Goal: Information Seeking & Learning: Learn about a topic

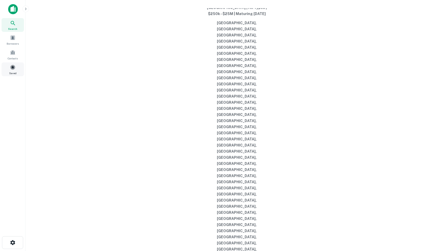
click at [11, 70] on span at bounding box center [13, 67] width 6 height 6
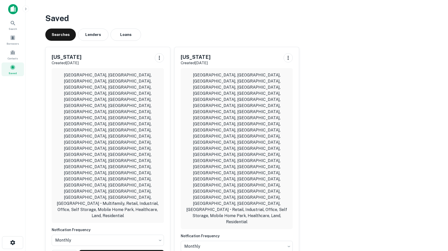
click at [14, 24] on icon at bounding box center [13, 23] width 6 height 6
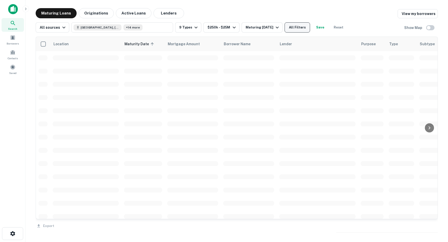
click at [310, 27] on button "All Filters" at bounding box center [297, 27] width 25 height 10
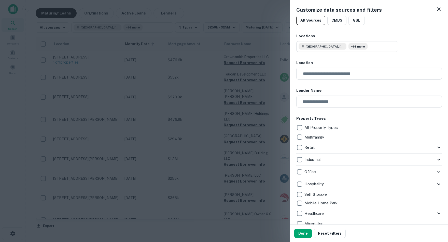
click at [439, 9] on icon at bounding box center [439, 9] width 4 height 4
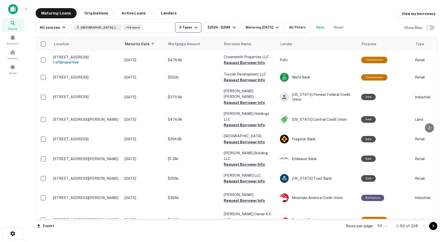
click at [197, 28] on icon "button" at bounding box center [195, 28] width 3 height 2
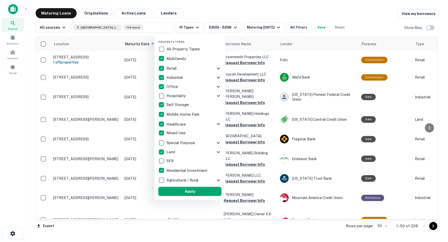
click at [190, 192] on button "Apply" at bounding box center [189, 191] width 63 height 9
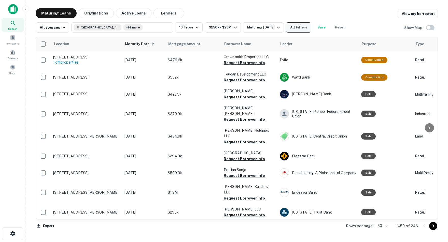
click at [311, 27] on button "All Filters" at bounding box center [298, 27] width 25 height 10
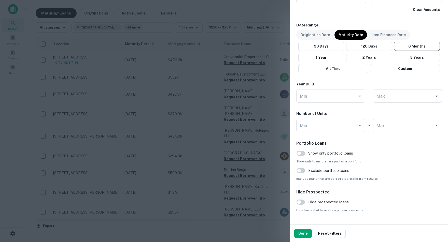
scroll to position [410, 0]
click at [301, 234] on button "Done" at bounding box center [303, 233] width 18 height 9
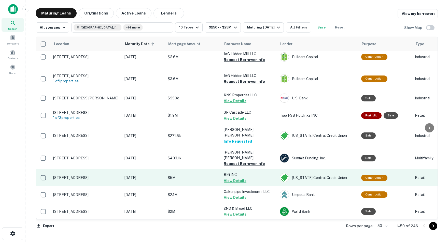
scroll to position [537, 0]
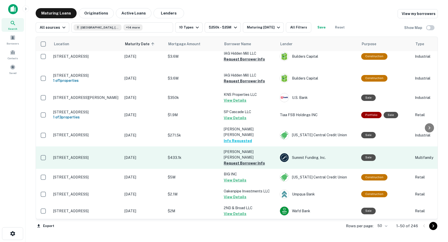
click at [245, 160] on button "Request Borrower Info" at bounding box center [244, 163] width 41 height 6
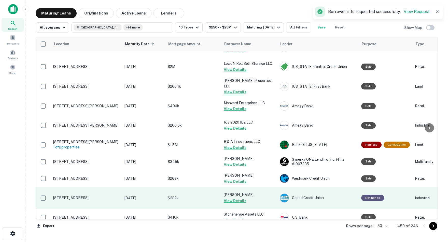
scroll to position [0, 0]
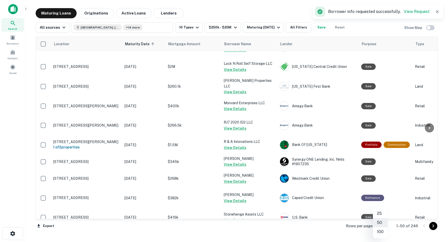
click at [384, 227] on body "Search Borrowers Contacts Saved Maturing Loans Originations Active Loans Lender…" at bounding box center [224, 121] width 448 height 242
click at [381, 233] on li "100" at bounding box center [380, 231] width 15 height 9
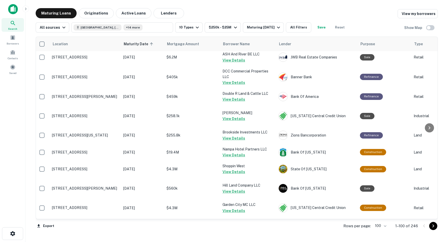
click at [432, 226] on icon "Go to next page" at bounding box center [433, 226] width 6 height 6
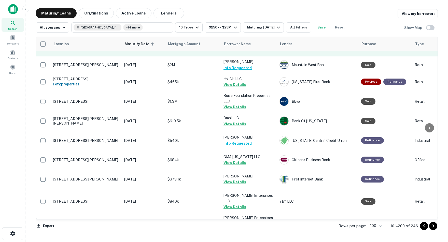
scroll to position [1589, 0]
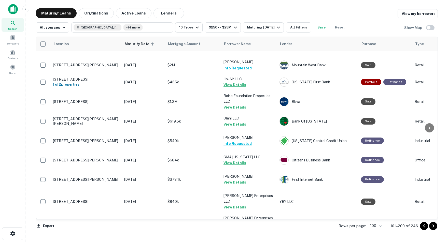
click at [433, 227] on icon "Go to next page" at bounding box center [433, 226] width 2 height 3
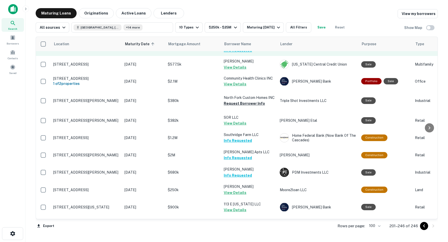
scroll to position [52, 0]
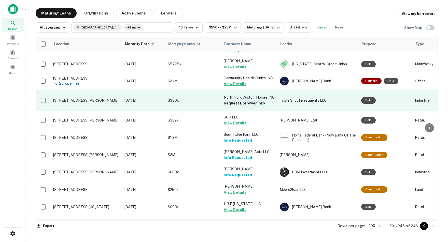
click at [245, 102] on button "Request Borrower Info" at bounding box center [244, 103] width 41 height 6
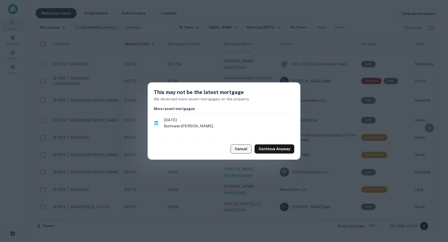
click at [241, 149] on button "Cancel" at bounding box center [241, 149] width 21 height 9
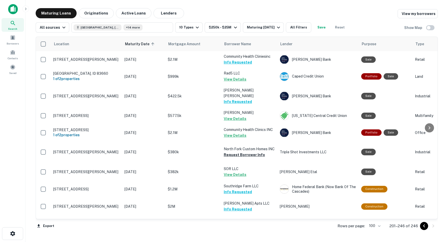
scroll to position [0, 0]
click at [13, 70] on span at bounding box center [13, 67] width 6 height 6
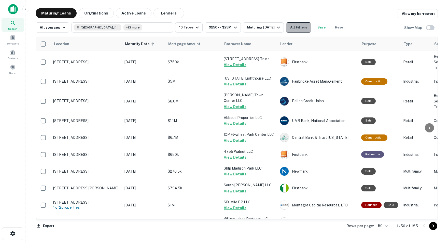
click at [311, 26] on button "All Filters" at bounding box center [298, 27] width 25 height 10
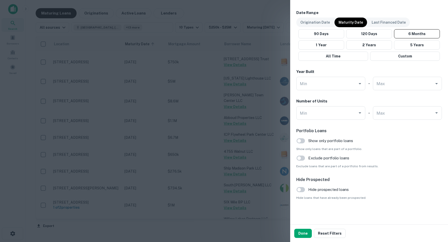
scroll to position [423, 0]
click at [301, 235] on button "Done" at bounding box center [303, 233] width 18 height 9
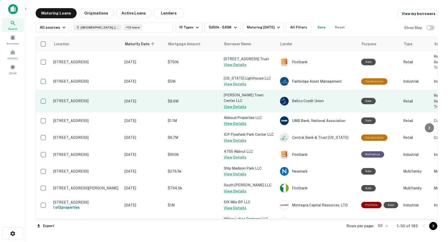
scroll to position [0, 0]
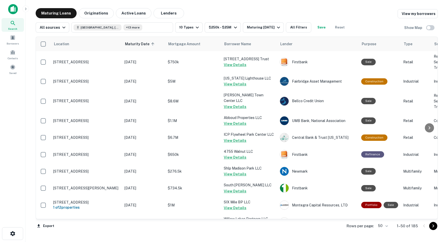
click at [384, 226] on body "Search Borrowers Contacts Saved Maturing Loans Originations Active Loans Lender…" at bounding box center [224, 121] width 448 height 242
click at [382, 231] on li "100" at bounding box center [381, 231] width 15 height 9
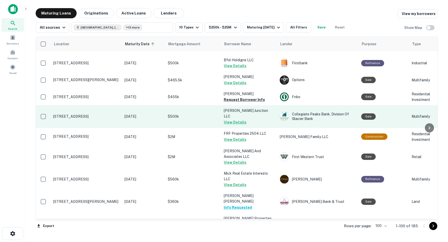
scroll to position [358, 0]
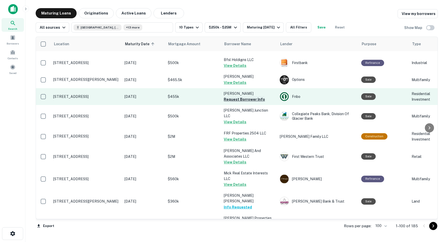
click at [229, 103] on button "Request Borrower Info" at bounding box center [244, 99] width 41 height 6
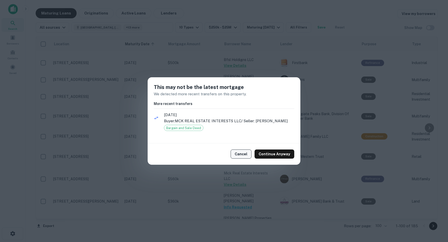
click at [240, 153] on button "Cancel" at bounding box center [241, 154] width 21 height 9
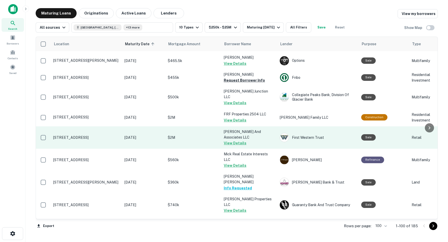
scroll to position [377, 0]
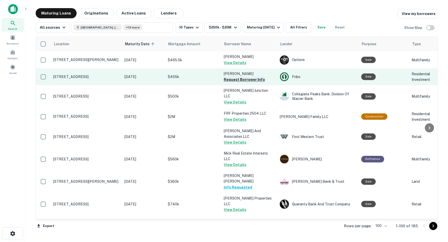
click at [233, 83] on button "Request Borrower Info" at bounding box center [244, 80] width 41 height 6
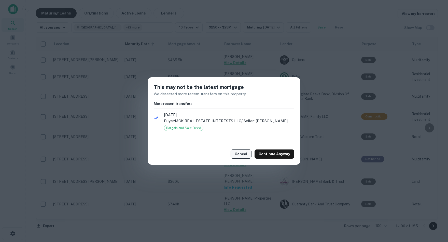
click at [241, 154] on button "Cancel" at bounding box center [241, 154] width 21 height 9
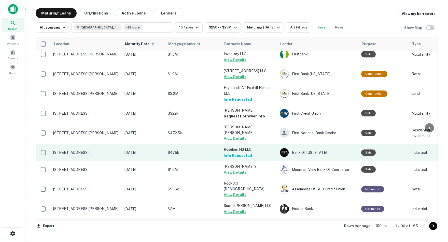
scroll to position [568, 0]
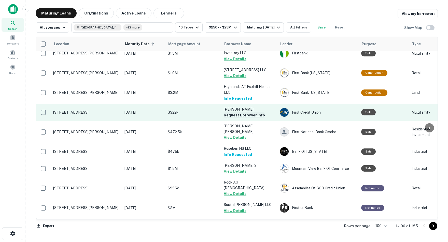
click at [236, 112] on button "Request Borrower Info" at bounding box center [244, 115] width 41 height 6
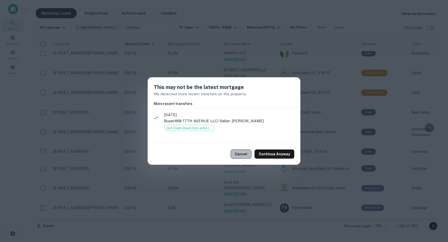
click at [240, 156] on button "Cancel" at bounding box center [241, 154] width 21 height 9
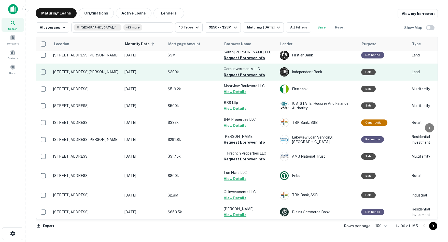
scroll to position [738, 0]
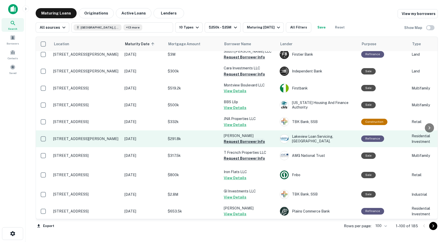
click at [233, 139] on button "Request Borrower Info" at bounding box center [244, 142] width 41 height 6
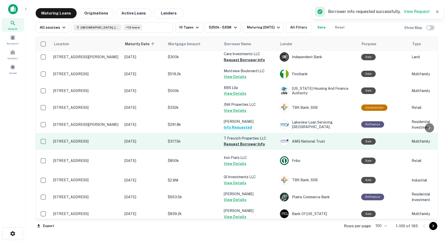
scroll to position [756, 0]
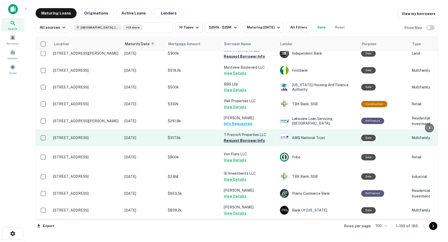
click at [227, 138] on button "Request Borrower Info" at bounding box center [244, 141] width 41 height 6
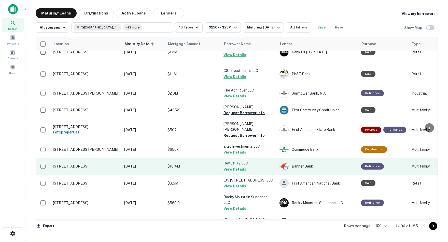
scroll to position [1148, 0]
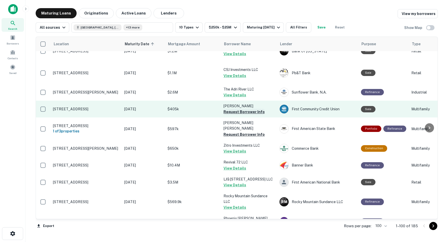
click at [232, 109] on button "Request Borrower Info" at bounding box center [243, 112] width 41 height 6
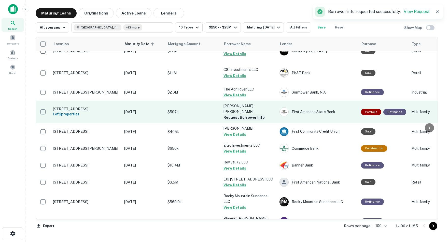
click at [235, 115] on button "Request Borrower Info" at bounding box center [243, 118] width 41 height 6
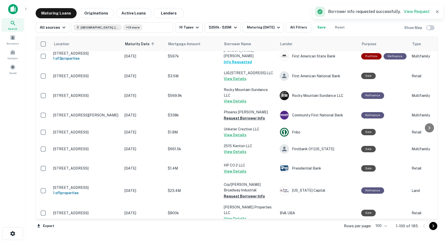
scroll to position [1255, 0]
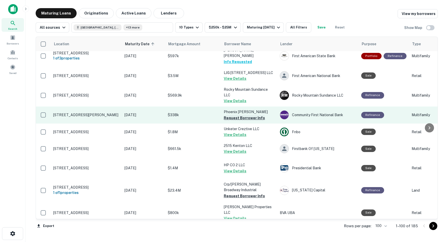
click at [240, 115] on button "Request Borrower Info" at bounding box center [244, 118] width 41 height 6
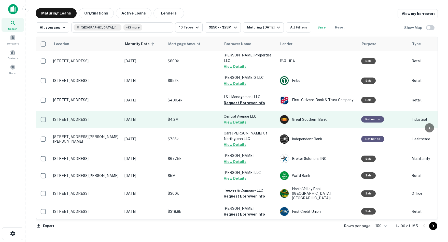
scroll to position [1408, 0]
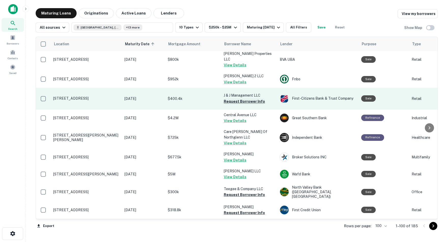
click at [242, 98] on button "Request Borrower Info" at bounding box center [244, 101] width 41 height 6
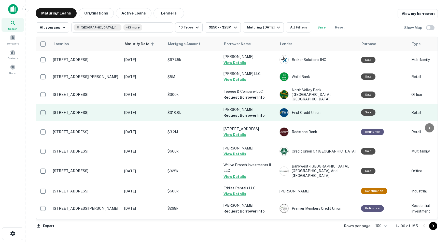
scroll to position [1505, 0]
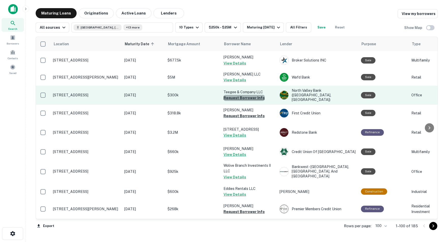
click at [246, 95] on button "Request Borrower Info" at bounding box center [243, 98] width 41 height 6
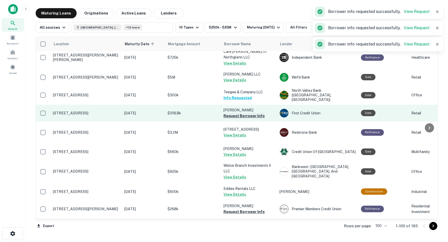
click at [235, 113] on button "Request Borrower Info" at bounding box center [243, 116] width 41 height 6
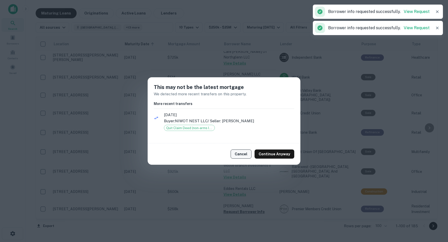
click at [244, 155] on button "Cancel" at bounding box center [241, 154] width 21 height 9
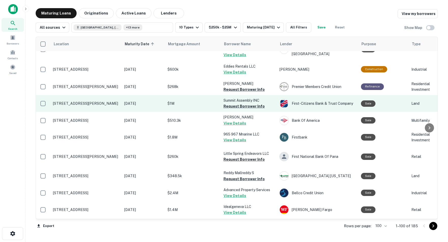
scroll to position [1627, 0]
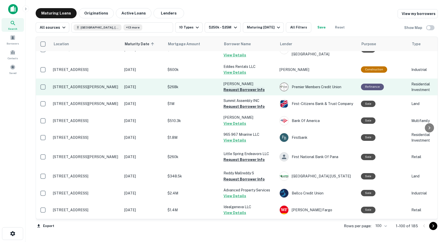
click at [237, 87] on button "Request Borrower Info" at bounding box center [243, 90] width 41 height 6
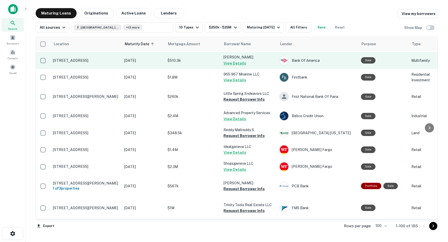
scroll to position [1692, 0]
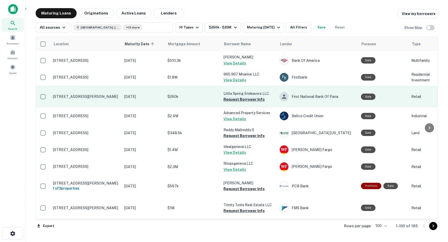
click at [234, 96] on button "Request Borrower Info" at bounding box center [243, 99] width 41 height 6
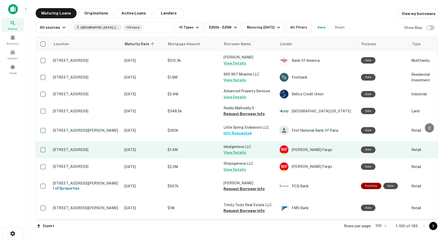
scroll to position [0, 0]
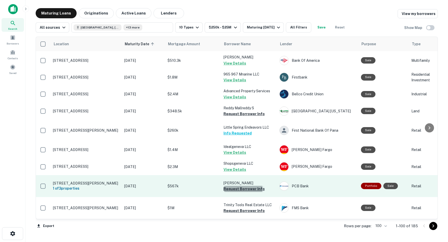
click at [233, 186] on button "Request Borrower Info" at bounding box center [243, 189] width 41 height 6
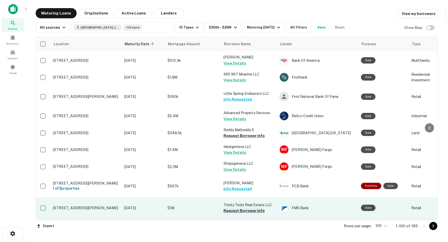
click at [250, 208] on button "Request Borrower Info" at bounding box center [243, 211] width 41 height 6
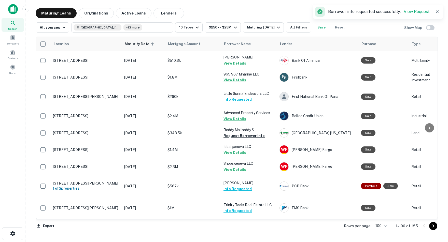
click at [433, 226] on icon "Go to next page" at bounding box center [433, 226] width 2 height 3
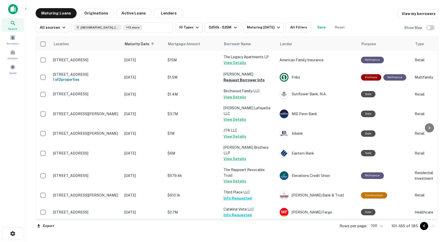
scroll to position [0, 0]
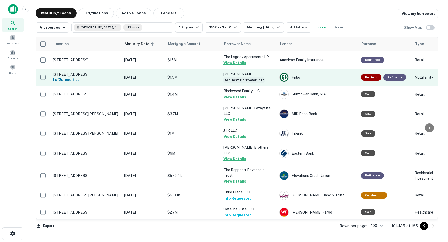
click at [233, 79] on button "Request Borrower Info" at bounding box center [243, 80] width 41 height 6
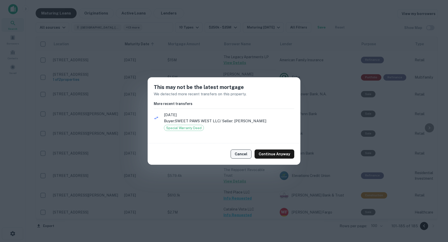
click at [245, 154] on button "Cancel" at bounding box center [241, 154] width 21 height 9
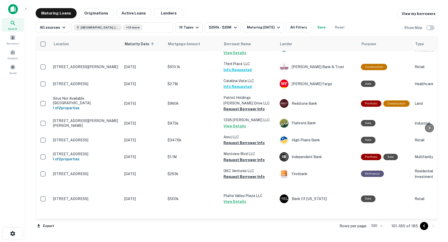
scroll to position [129, 0]
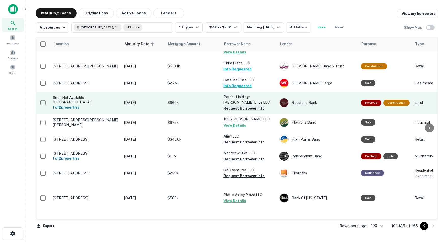
click at [246, 105] on button "Request Borrower Info" at bounding box center [243, 108] width 41 height 6
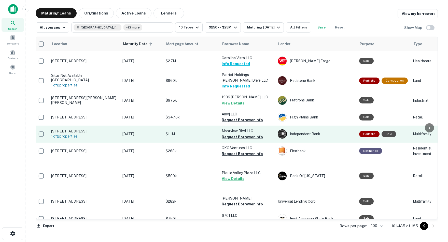
scroll to position [150, 2]
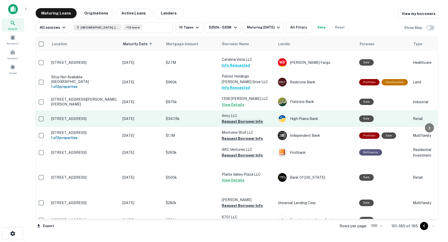
click at [244, 119] on button "Request Borrower Info" at bounding box center [242, 122] width 41 height 6
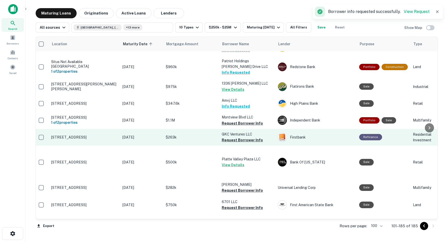
scroll to position [166, 2]
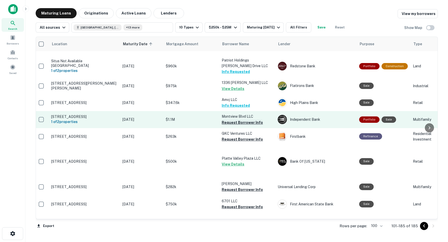
click at [228, 120] on button "Request Borrower Info" at bounding box center [242, 123] width 41 height 6
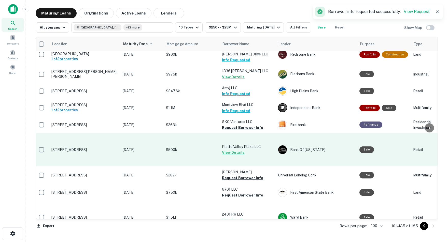
scroll to position [179, 2]
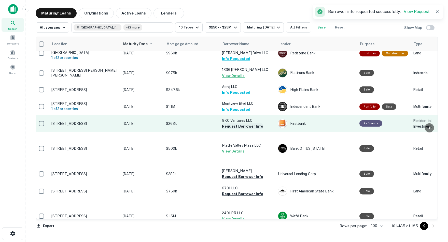
click at [237, 123] on button "Request Borrower Info" at bounding box center [242, 126] width 41 height 6
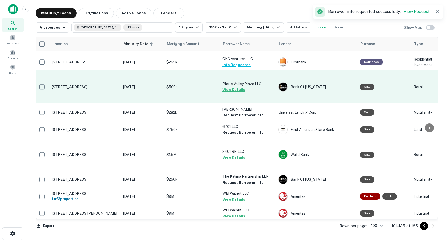
scroll to position [241, 1]
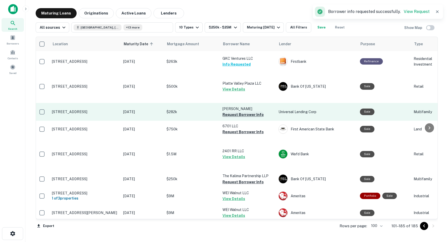
click at [230, 112] on button "Request Borrower Info" at bounding box center [242, 115] width 41 height 6
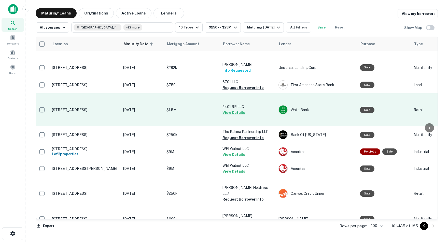
scroll to position [286, 1]
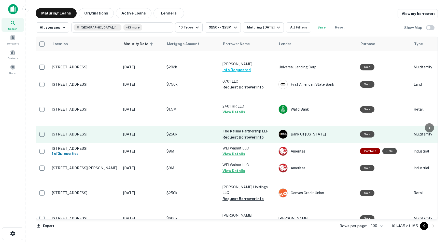
click at [238, 134] on button "Request Borrower Info" at bounding box center [242, 137] width 41 height 6
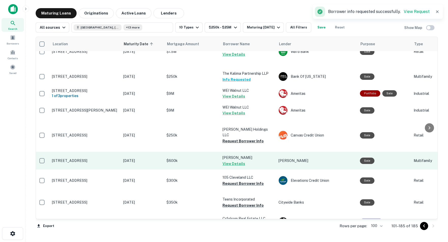
scroll to position [345, 1]
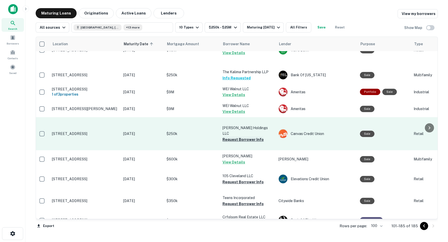
click at [231, 137] on button "Request Borrower Info" at bounding box center [242, 140] width 41 height 6
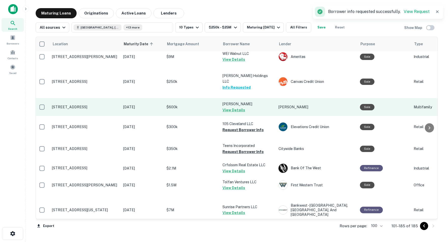
scroll to position [399, 1]
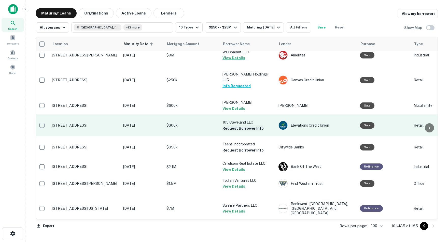
click at [240, 125] on button "Request Borrower Info" at bounding box center [242, 128] width 41 height 6
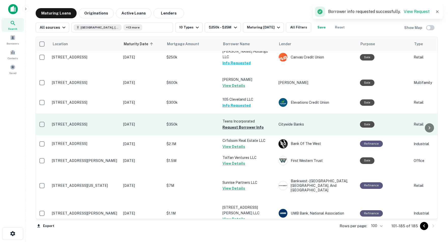
scroll to position [422, 1]
click at [230, 124] on button "Request Borrower Info" at bounding box center [242, 127] width 41 height 6
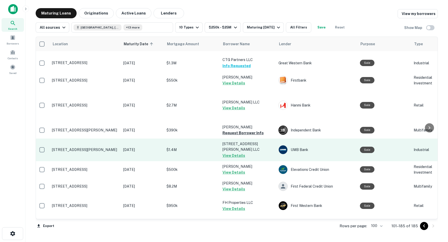
scroll to position [596, 1]
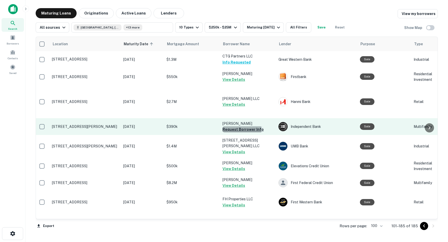
click at [232, 126] on button "Request Borrower Info" at bounding box center [242, 129] width 41 height 6
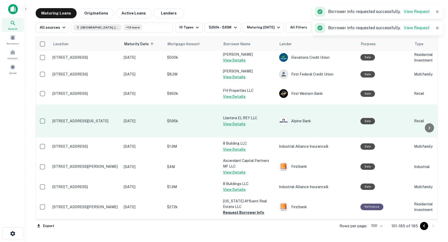
scroll to position [707, 1]
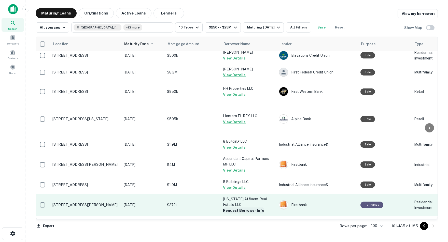
click at [231, 208] on button "Request Borrower Info" at bounding box center [243, 211] width 41 height 6
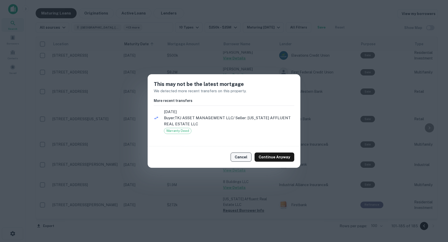
click at [243, 157] on button "Cancel" at bounding box center [241, 157] width 21 height 9
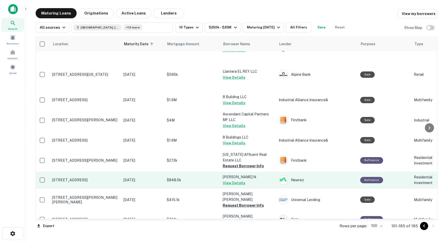
scroll to position [752, 1]
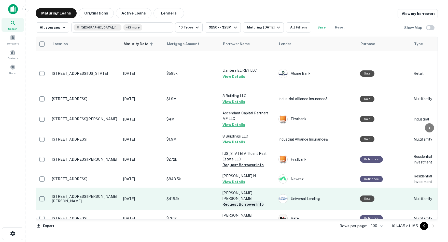
click at [247, 202] on button "Request Borrower Info" at bounding box center [242, 205] width 41 height 6
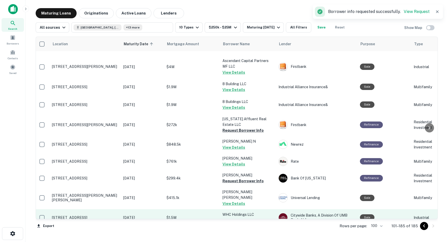
scroll to position [788, 1]
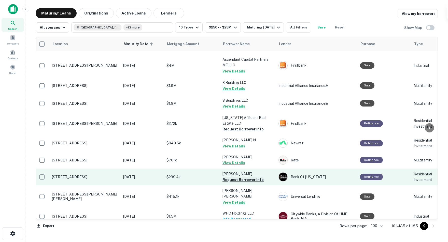
click at [247, 177] on button "Request Borrower Info" at bounding box center [242, 180] width 41 height 6
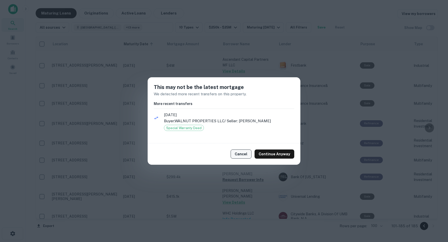
click at [243, 153] on button "Cancel" at bounding box center [241, 154] width 21 height 9
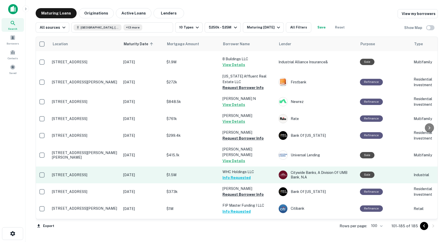
scroll to position [831, 1]
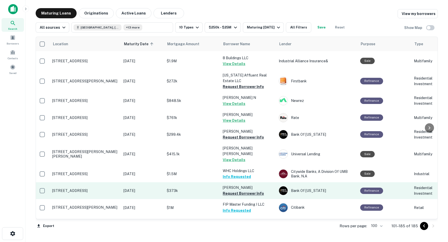
click at [241, 191] on button "Request Borrower Info" at bounding box center [243, 194] width 41 height 6
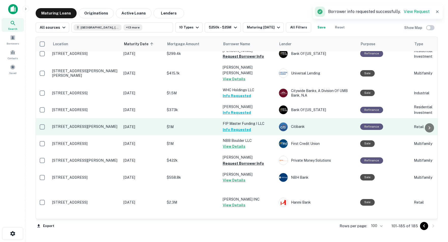
scroll to position [912, 1]
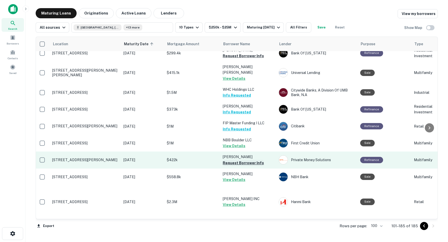
click at [238, 160] on button "Request Borrower Info" at bounding box center [243, 163] width 41 height 6
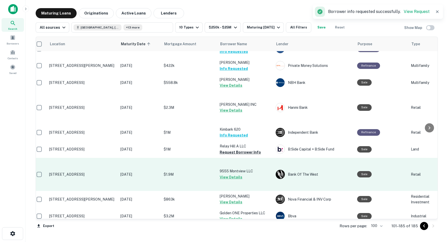
scroll to position [1007, 4]
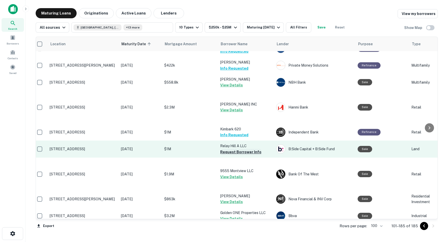
click at [239, 149] on button "Request Borrower Info" at bounding box center [240, 152] width 41 height 6
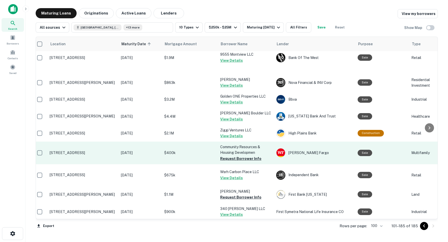
scroll to position [1123, 4]
click at [227, 155] on button "Request Borrower Info" at bounding box center [240, 158] width 41 height 6
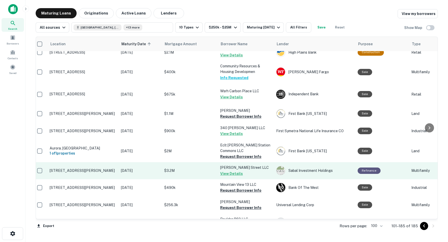
scroll to position [1205, 4]
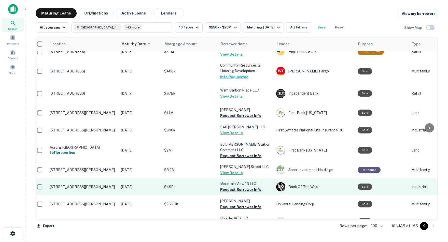
click at [232, 187] on button "Request Borrower Info" at bounding box center [240, 190] width 41 height 6
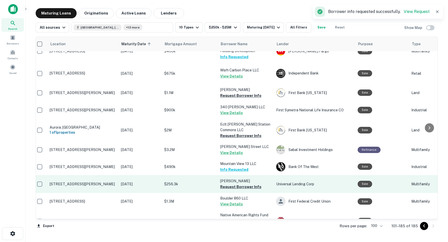
scroll to position [1227, 3]
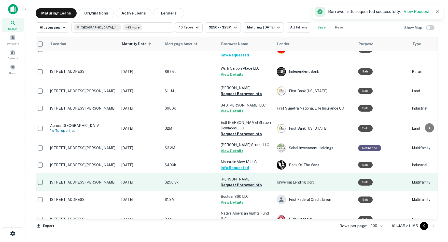
click at [230, 182] on button "Request Borrower Info" at bounding box center [241, 185] width 41 height 6
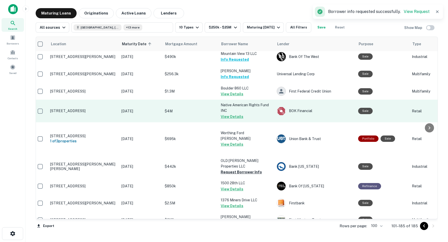
scroll to position [1335, 3]
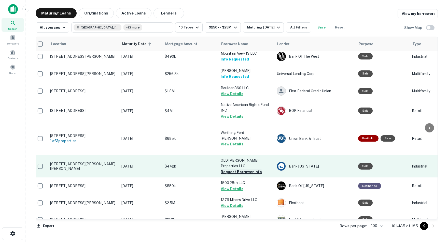
click at [226, 169] on button "Request Borrower Info" at bounding box center [241, 172] width 41 height 6
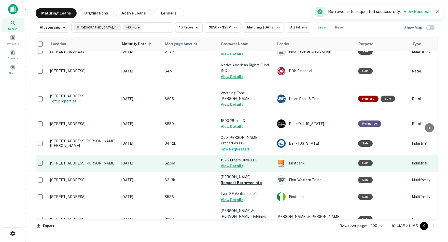
scroll to position [1376, 3]
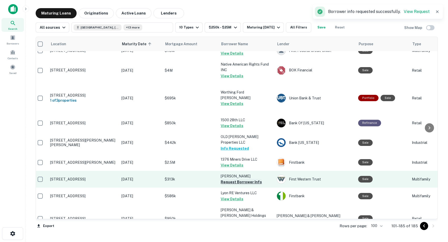
click at [226, 179] on button "Request Borrower Info" at bounding box center [241, 182] width 41 height 6
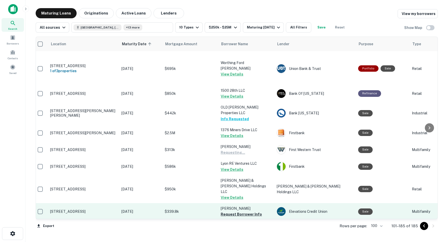
scroll to position [1410, 3]
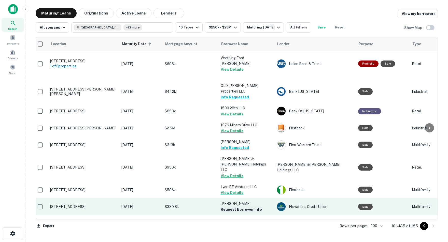
click at [237, 207] on button "Request Borrower Info" at bounding box center [241, 210] width 41 height 6
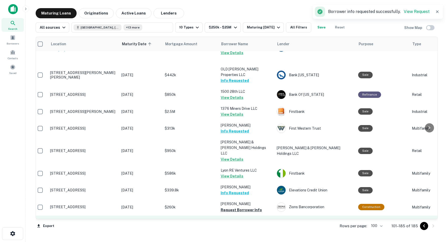
scroll to position [1427, 3]
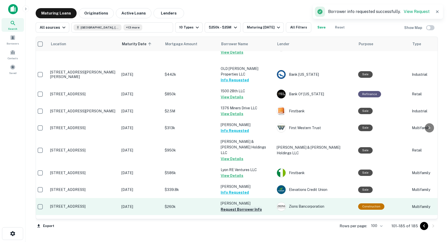
click at [239, 207] on button "Request Borrower Info" at bounding box center [241, 210] width 41 height 6
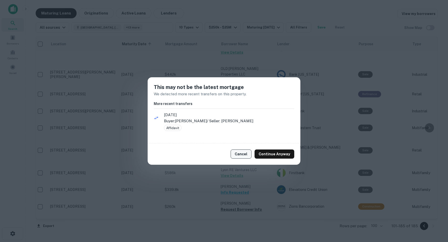
click at [242, 153] on button "Cancel" at bounding box center [241, 154] width 21 height 9
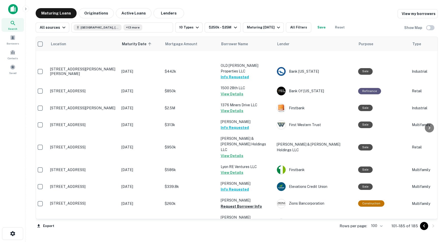
scroll to position [1430, 3]
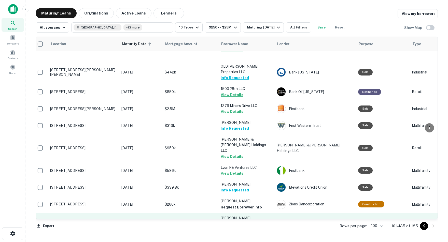
click at [243, 227] on button "Request Borrower Info" at bounding box center [241, 230] width 41 height 6
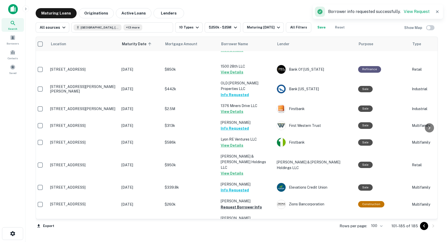
scroll to position [0, 0]
click at [12, 22] on icon at bounding box center [13, 23] width 6 height 6
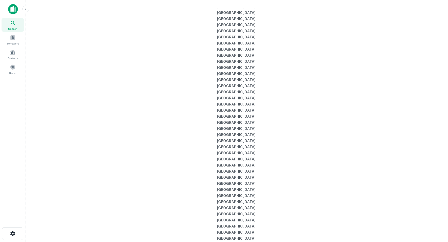
type input "*"
type input "********"
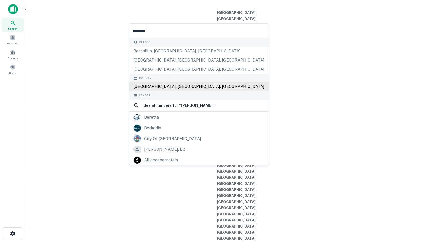
click at [170, 86] on div "Bernalillo County, NM, USA" at bounding box center [198, 86] width 139 height 9
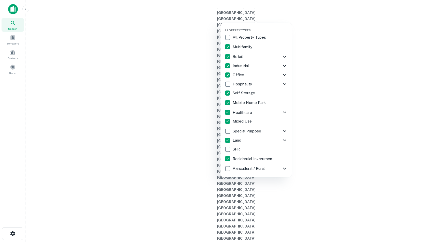
click at [293, 31] on div at bounding box center [224, 121] width 448 height 242
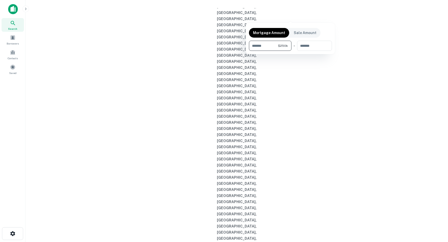
type input "******"
type input "********"
click at [325, 16] on div at bounding box center [224, 121] width 448 height 242
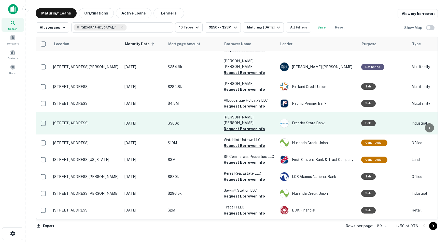
scroll to position [822, 0]
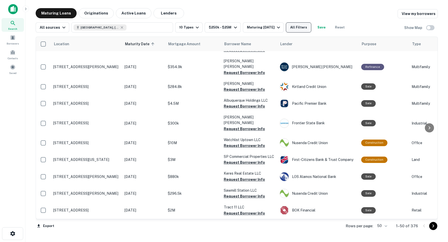
click at [308, 28] on button "All Filters" at bounding box center [298, 27] width 25 height 10
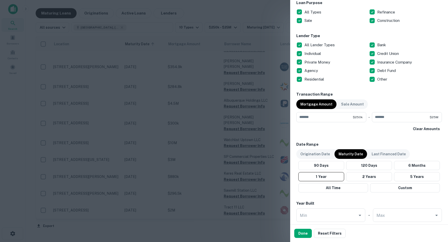
scroll to position [291, 0]
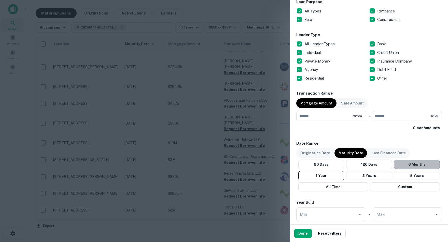
click at [418, 164] on button "6 Months" at bounding box center [417, 164] width 46 height 9
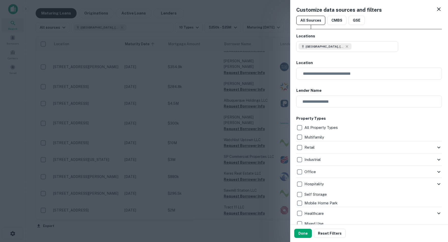
scroll to position [0, 0]
click at [360, 44] on button "Bernalillo County, NM, USA" at bounding box center [347, 46] width 102 height 11
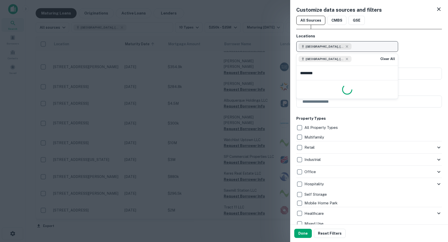
type input "********"
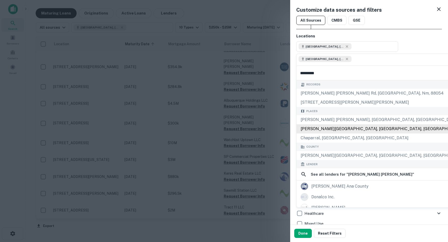
click at [339, 131] on div "Doña Ana County, NM, USA" at bounding box center [382, 128] width 173 height 9
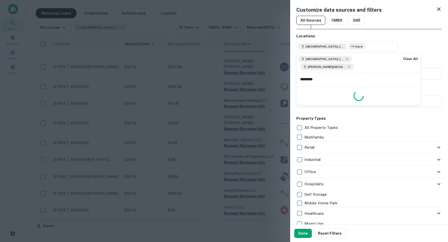
type input "********"
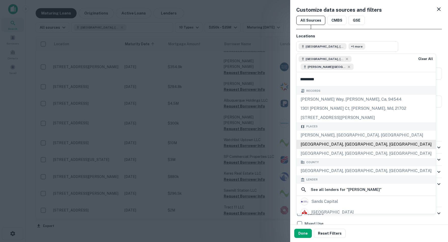
click at [336, 147] on div "Sandoval County, NM, USA" at bounding box center [365, 144] width 139 height 9
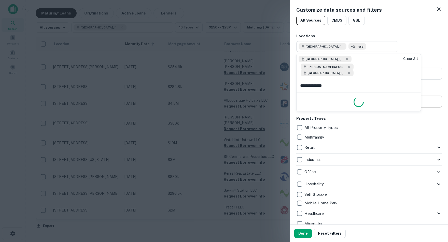
type input "**********"
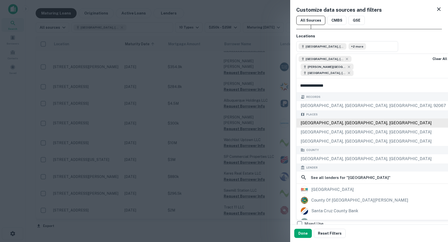
click at [336, 128] on div "Santa Fe County, NM, USA" at bounding box center [372, 123] width 153 height 9
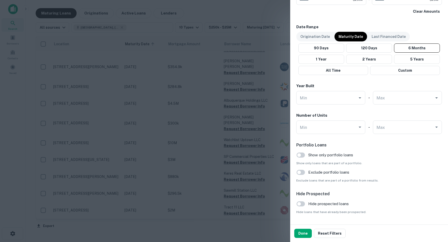
scroll to position [410, 0]
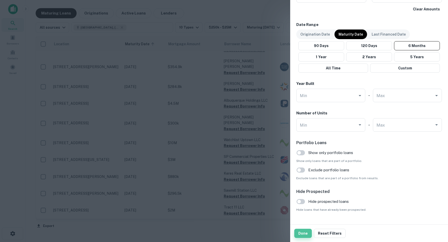
click at [304, 234] on button "Done" at bounding box center [303, 233] width 18 height 9
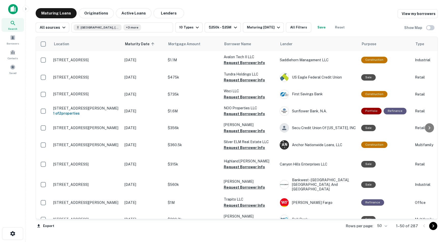
click at [385, 226] on body "Search Borrowers Contacts Saved Maturing Loans Originations Active Loans Lender…" at bounding box center [224, 121] width 448 height 242
click at [380, 232] on li "100" at bounding box center [380, 231] width 15 height 9
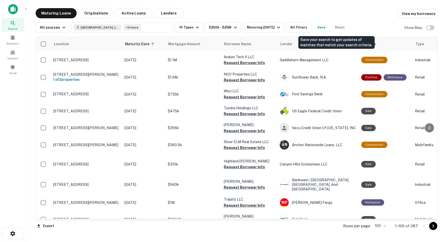
click at [330, 27] on button "Save" at bounding box center [321, 27] width 16 height 10
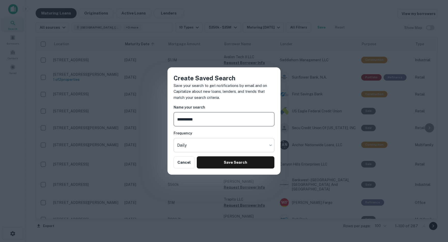
type input "**********"
click at [269, 145] on body "Search Borrowers Contacts Saved Maturing Loans Originations Active Loans Lender…" at bounding box center [224, 121] width 448 height 242
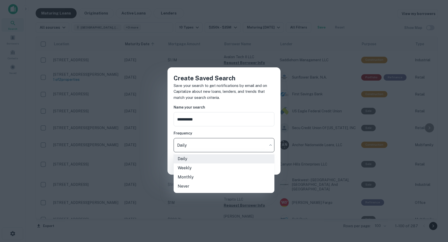
click at [190, 177] on li "Monthly" at bounding box center [224, 177] width 101 height 9
type input "*******"
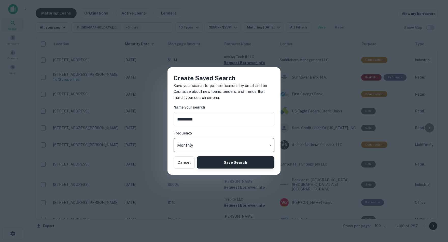
click at [236, 162] on button "Save Search" at bounding box center [236, 163] width 78 height 12
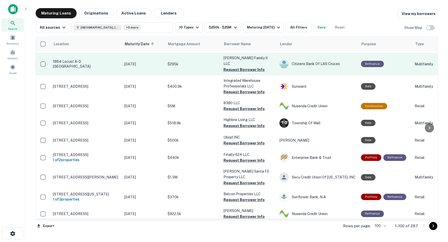
scroll to position [778, 0]
click at [250, 73] on button "Request Borrower Info" at bounding box center [243, 69] width 41 height 6
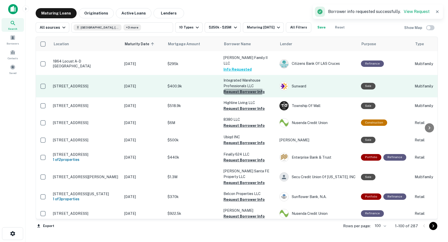
click at [239, 95] on button "Request Borrower Info" at bounding box center [243, 92] width 41 height 6
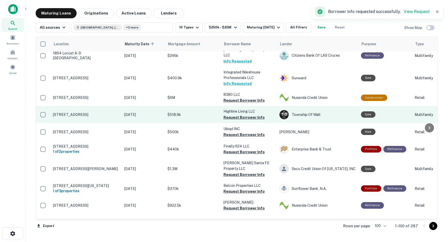
scroll to position [788, 0]
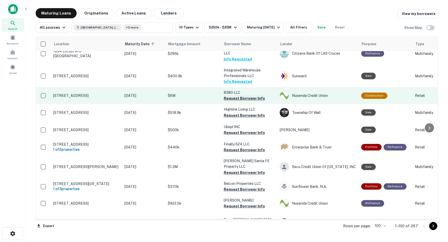
click at [243, 102] on button "Request Borrower Info" at bounding box center [244, 98] width 41 height 6
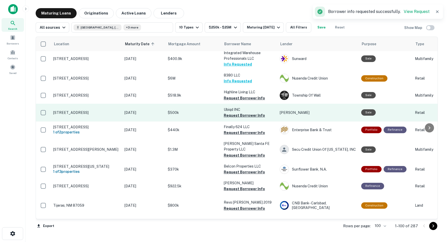
scroll to position [806, 0]
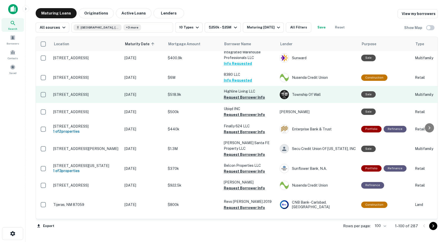
click at [245, 101] on button "Request Borrower Info" at bounding box center [244, 97] width 41 height 6
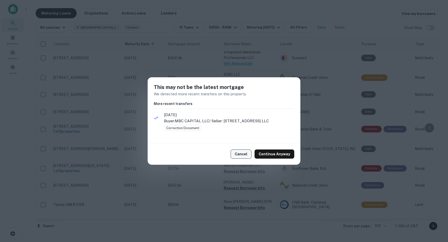
click at [241, 152] on button "Cancel" at bounding box center [241, 154] width 21 height 9
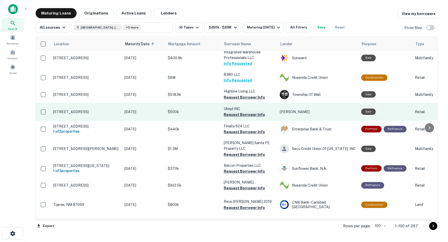
click at [236, 118] on button "Request Borrower Info" at bounding box center [244, 115] width 41 height 6
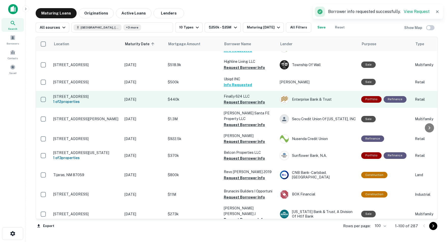
scroll to position [837, 0]
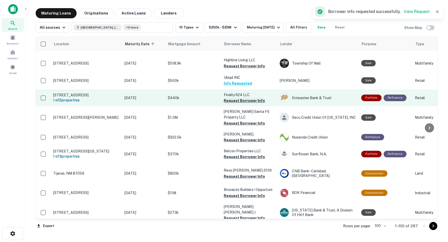
click at [243, 104] on button "Request Borrower Info" at bounding box center [244, 101] width 41 height 6
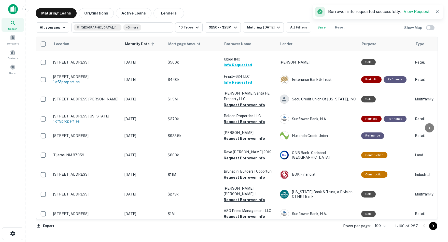
scroll to position [858, 0]
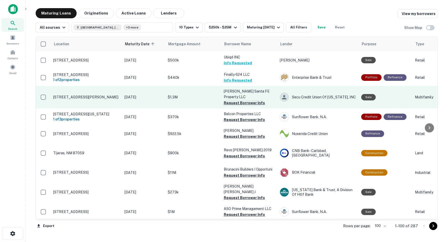
click at [242, 106] on button "Request Borrower Info" at bounding box center [244, 103] width 41 height 6
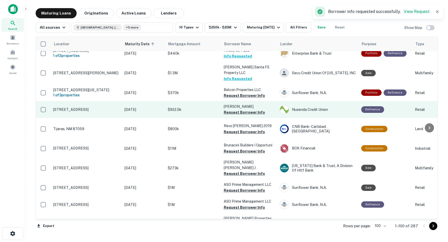
scroll to position [885, 0]
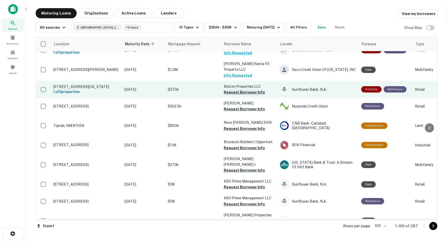
click at [245, 95] on button "Request Borrower Info" at bounding box center [244, 92] width 41 height 6
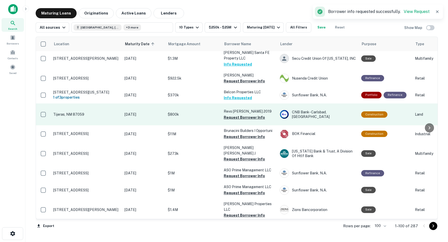
scroll to position [898, 0]
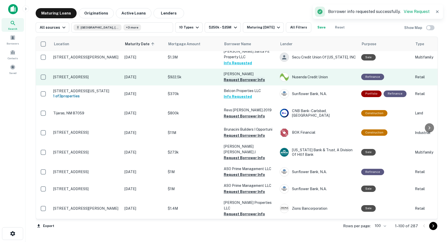
click at [244, 83] on button "Request Borrower Info" at bounding box center [244, 80] width 41 height 6
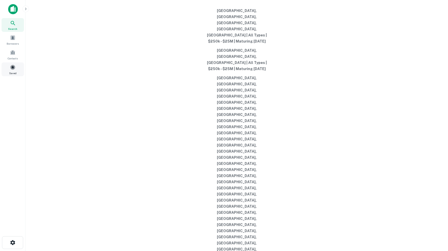
click at [12, 70] on span at bounding box center [13, 67] width 6 height 6
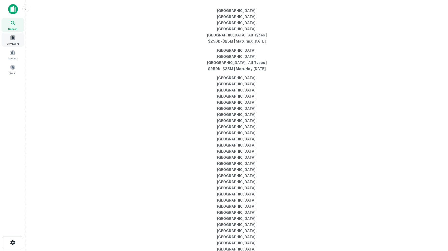
click at [12, 39] on span at bounding box center [13, 38] width 6 height 6
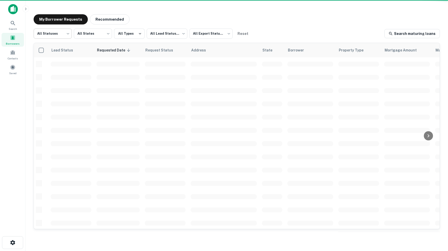
click at [68, 34] on body "Search Borrowers Contacts Saved My Borrower Requests Recommended All Statuses *…" at bounding box center [224, 125] width 448 height 251
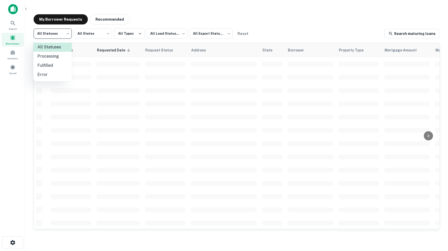
click at [48, 65] on li "Fulfilled" at bounding box center [52, 65] width 38 height 9
type input "*********"
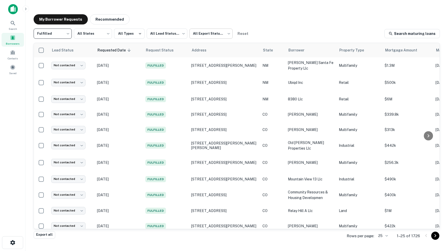
click at [230, 34] on body "Search Borrowers Contacts Saved My Borrower Requests Recommended Fulfilled ****…" at bounding box center [224, 125] width 448 height 251
click at [210, 65] on li "Not Exported" at bounding box center [213, 65] width 46 height 9
type input "*****"
